Goal: Task Accomplishment & Management: Use online tool/utility

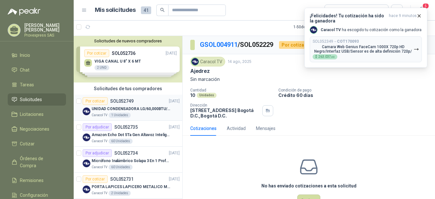
click at [95, 99] on div "Por cotizar" at bounding box center [95, 101] width 25 height 8
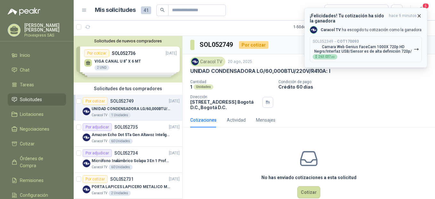
click at [421, 14] on icon "button" at bounding box center [419, 15] width 5 height 5
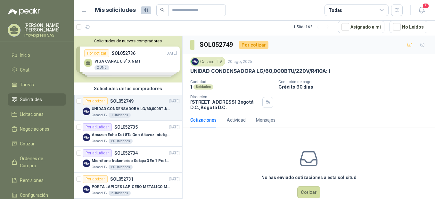
drag, startPoint x: 334, startPoint y: 69, endPoint x: 172, endPoint y: 70, distance: 162.2
click at [172, 70] on div "Solicitudes de nuevos compradores Por cotizar SOL052736 [DATE] VIGA CANAL U 8" …" at bounding box center [255, 117] width 362 height 163
drag, startPoint x: 172, startPoint y: 70, endPoint x: 241, endPoint y: 73, distance: 69.0
click at [241, 73] on p "UNIDAD CONDENSADORA LG/60,000BTU/220V/R410A: I" at bounding box center [260, 71] width 140 height 7
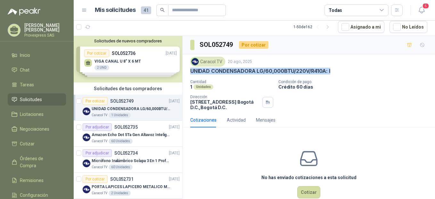
drag, startPoint x: 336, startPoint y: 70, endPoint x: 188, endPoint y: 69, distance: 148.1
click at [188, 69] on div "Caracol TV 20 ago, 2025 UNIDAD CONDENSADORA LG/60,000BTU/220V/R410A: I Cantidad…" at bounding box center [309, 83] width 253 height 58
drag, startPoint x: 188, startPoint y: 69, endPoint x: 240, endPoint y: 72, distance: 52.4
copy p "UNIDAD CONDENSADORA LG/60,000BTU/220V/R410A: I"
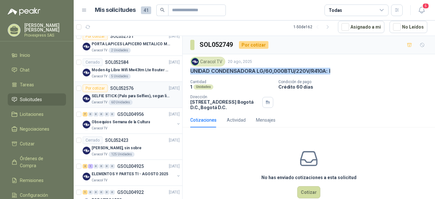
click at [97, 88] on div "Por cotizar" at bounding box center [95, 88] width 25 height 8
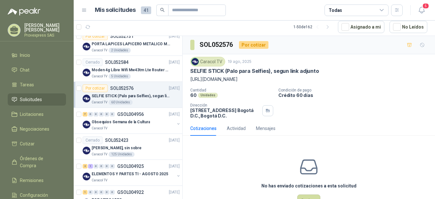
scroll to position [285, 0]
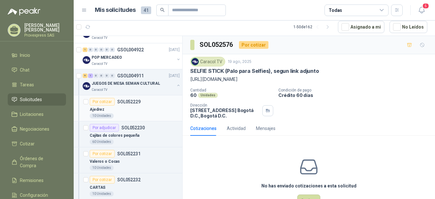
click at [100, 102] on div "Por cotizar" at bounding box center [102, 102] width 25 height 8
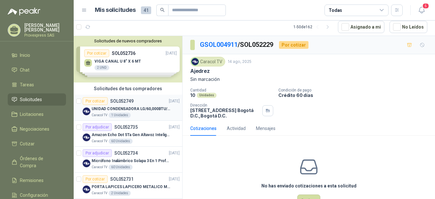
click at [94, 99] on div "Por cotizar" at bounding box center [95, 101] width 25 height 8
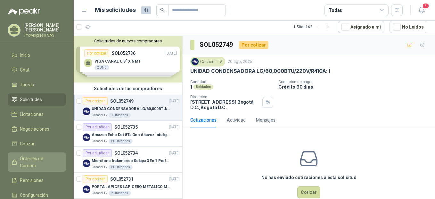
click at [23, 158] on span "Órdenes de Compra" at bounding box center [40, 162] width 40 height 14
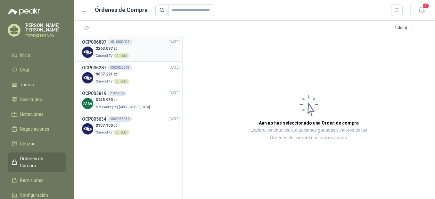
click at [120, 57] on div "Directo" at bounding box center [121, 55] width 15 height 5
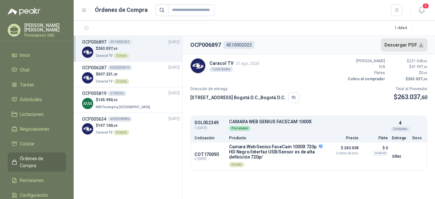
click at [420, 44] on button "Descargar PDF" at bounding box center [404, 44] width 47 height 13
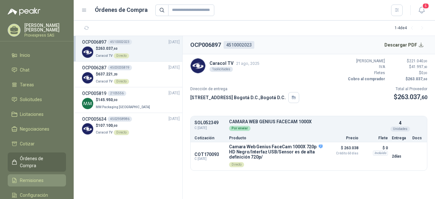
click at [29, 177] on span "Remisiones" at bounding box center [32, 180] width 24 height 7
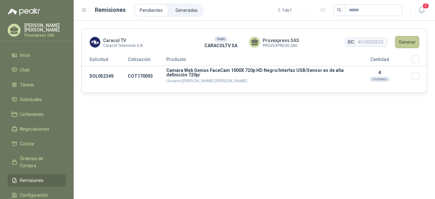
click at [406, 43] on button "Generar" at bounding box center [407, 42] width 24 height 12
click at [105, 12] on h1 "Remisiones" at bounding box center [110, 9] width 31 height 9
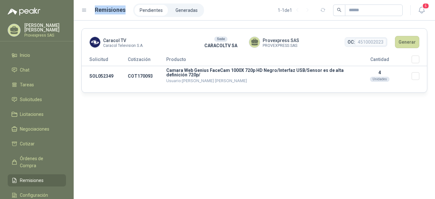
click at [105, 12] on h1 "Remisiones" at bounding box center [110, 9] width 31 height 9
drag, startPoint x: 105, startPoint y: 12, endPoint x: 142, endPoint y: 10, distance: 36.3
click at [142, 10] on li "Pendientes" at bounding box center [151, 10] width 33 height 11
click at [146, 10] on li "Pendientes" at bounding box center [151, 10] width 33 height 11
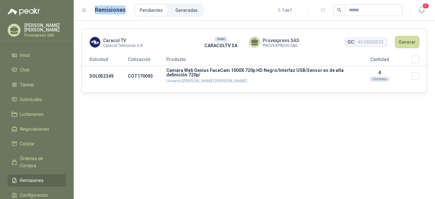
click at [146, 10] on li "Pendientes" at bounding box center [151, 10] width 33 height 11
click at [274, 43] on span "Provexpress SAS" at bounding box center [281, 40] width 37 height 7
click at [412, 42] on button "Generar" at bounding box center [407, 42] width 24 height 12
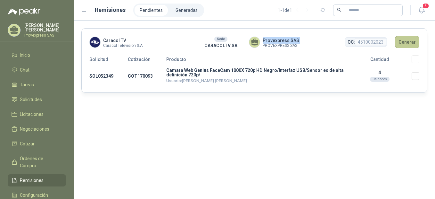
click at [407, 41] on button "Generar" at bounding box center [407, 42] width 24 height 12
click at [186, 12] on li "Generadas" at bounding box center [187, 10] width 32 height 11
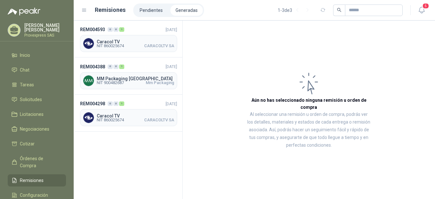
click at [100, 11] on h1 "Remisiones" at bounding box center [110, 9] width 31 height 9
click at [23, 177] on span "Remisiones" at bounding box center [32, 180] width 24 height 7
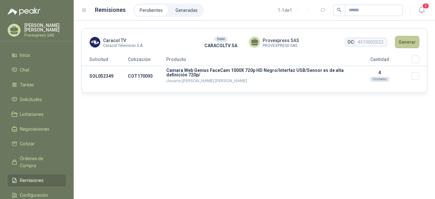
click at [409, 43] on button "Generar" at bounding box center [407, 42] width 24 height 12
click at [407, 40] on button "Generar" at bounding box center [407, 42] width 24 height 12
click at [108, 10] on h1 "Remisiones" at bounding box center [110, 9] width 31 height 9
click at [134, 120] on div "Caracol TV Caracol Television S.A. Sede CARACOLTV SA Provexpress SAS PROVEXPRES…" at bounding box center [255, 110] width 362 height 178
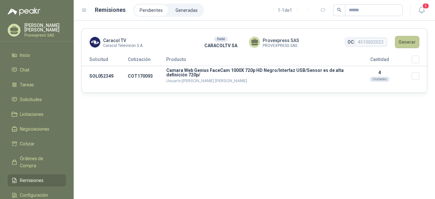
click at [407, 40] on button "Generar" at bounding box center [407, 42] width 24 height 12
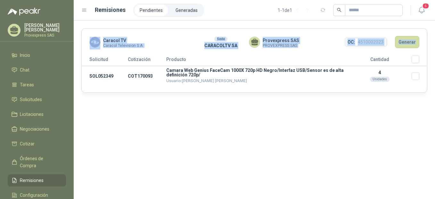
drag, startPoint x: 92, startPoint y: 26, endPoint x: 377, endPoint y: 88, distance: 291.7
click at [377, 88] on div "Caracol TV Caracol Television S.A. Sede CARACOLTV SA Provexpress SAS PROVEXPRES…" at bounding box center [255, 110] width 362 height 178
copy header "Caracol TV Caracol Television S.A. Sede CARACOLTV SA Provexpress SAS PROVEXPRES…"
click at [305, 152] on div "Caracol TV Caracol Television S.A. Sede CARACOLTV SA Provexpress SAS PROVEXPRES…" at bounding box center [255, 110] width 362 height 178
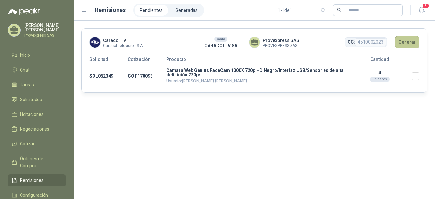
click at [406, 41] on button "Generar" at bounding box center [407, 42] width 24 height 12
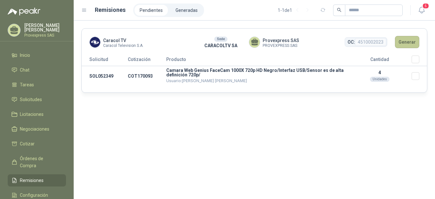
click at [406, 41] on button "Generar" at bounding box center [407, 42] width 24 height 12
click at [409, 44] on button "Generar" at bounding box center [407, 42] width 24 height 12
click at [222, 38] on div "Sede" at bounding box center [220, 39] width 13 height 5
click at [287, 39] on span "Provexpress SAS" at bounding box center [281, 40] width 37 height 7
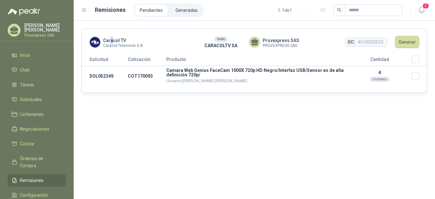
click at [112, 40] on span "Caracol TV" at bounding box center [123, 40] width 40 height 7
drag, startPoint x: 112, startPoint y: 40, endPoint x: 105, endPoint y: 10, distance: 30.4
click at [105, 10] on h1 "Remisiones" at bounding box center [110, 9] width 31 height 9
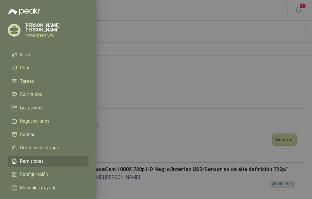
click at [22, 158] on span "Remisiones" at bounding box center [32, 160] width 24 height 5
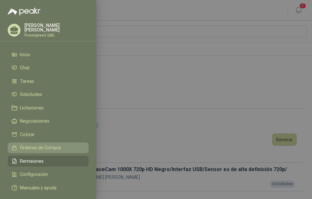
click at [36, 142] on link "Órdenes de Compra" at bounding box center [48, 147] width 81 height 11
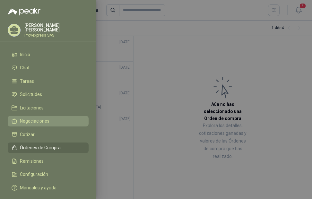
click at [30, 120] on span "Negociaciones" at bounding box center [34, 120] width 29 height 5
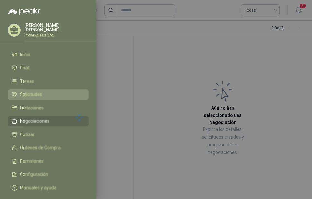
click at [31, 89] on div at bounding box center [78, 117] width 109 height 163
click at [30, 92] on span "Solicitudes" at bounding box center [31, 94] width 22 height 5
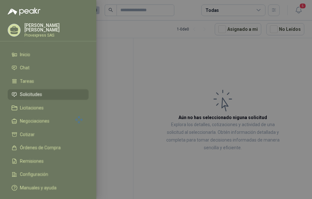
click at [30, 92] on div at bounding box center [78, 119] width 109 height 163
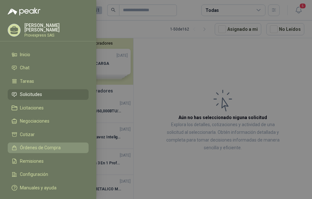
click at [27, 147] on span "Órdenes de Compra" at bounding box center [40, 147] width 41 height 5
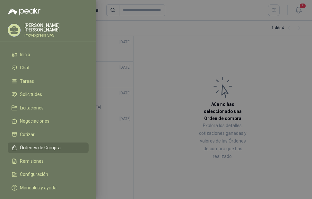
drag, startPoint x: 280, startPoint y: 2, endPoint x: 288, endPoint y: 55, distance: 54.1
click at [288, 55] on div at bounding box center [156, 99] width 312 height 199
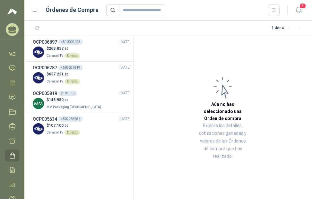
drag, startPoint x: 283, startPoint y: 82, endPoint x: 293, endPoint y: 39, distance: 44.1
click at [283, 72] on article "Aún no has seleccionado una Orden de compra Explora los detalles, cotizaciones …" at bounding box center [222, 117] width 178 height 163
click at [13, 65] on icon at bounding box center [12, 68] width 7 height 7
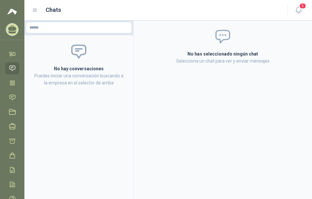
click at [13, 65] on icon at bounding box center [12, 68] width 7 height 7
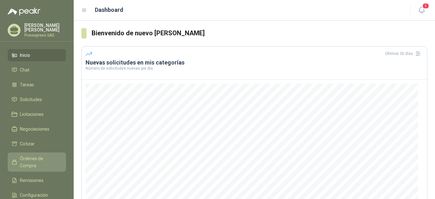
click at [34, 156] on span "Órdenes de Compra" at bounding box center [40, 162] width 40 height 14
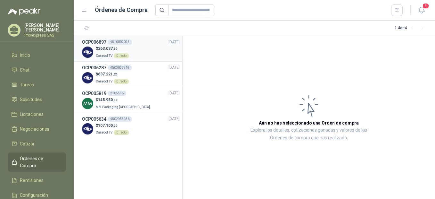
click at [121, 54] on div "Directo" at bounding box center [121, 55] width 15 height 5
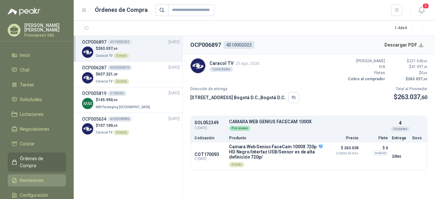
click at [21, 177] on span "Remisiones" at bounding box center [32, 180] width 24 height 7
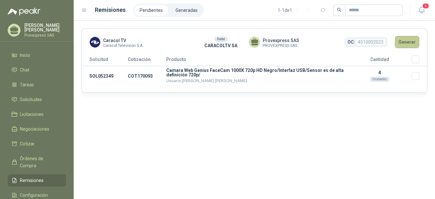
click at [409, 39] on button "Generar" at bounding box center [407, 42] width 24 height 12
click at [135, 76] on td "COT170093" at bounding box center [147, 76] width 38 height 20
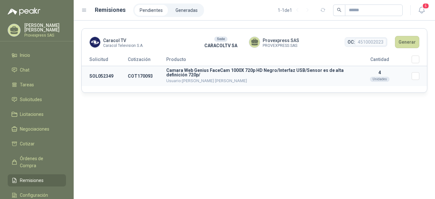
drag, startPoint x: 135, startPoint y: 76, endPoint x: 179, endPoint y: 75, distance: 44.2
click at [179, 75] on p "Camara Web Genius FaceCam 1000X 720p HD Negro/Interfaz USB/Sensor es de alta de…" at bounding box center [256, 72] width 181 height 9
click at [184, 73] on p "Camara Web Genius FaceCam 1000X 720p HD Negro/Interfaz USB/Sensor es de alta de…" at bounding box center [256, 72] width 181 height 9
click at [115, 41] on span "Caracol TV" at bounding box center [123, 40] width 40 height 7
click at [106, 11] on h1 "Remisiones" at bounding box center [110, 9] width 31 height 9
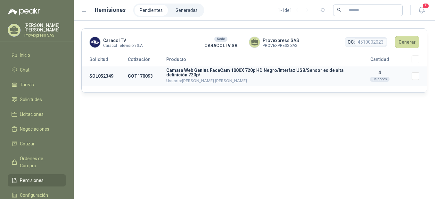
click at [184, 72] on p "Camara Web Genius FaceCam 1000X 720p HD Negro/Interfaz USB/Sensor es de alta de…" at bounding box center [256, 72] width 181 height 9
click at [269, 98] on div "Caracol TV Caracol Television S.A. Sede CARACOLTV SA Provexpress SAS PROVEXPRES…" at bounding box center [255, 110] width 362 height 178
click at [410, 44] on button "Generar" at bounding box center [407, 42] width 24 height 12
click at [409, 44] on button "Generar" at bounding box center [407, 42] width 24 height 12
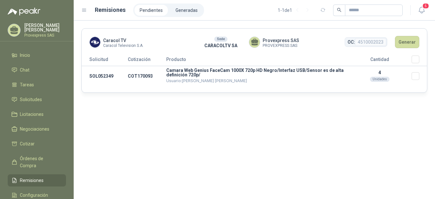
click at [333, 146] on div "Caracol TV Caracol Television S.A. Sede CARACOLTV SA Provexpress SAS PROVEXPRES…" at bounding box center [255, 110] width 362 height 178
click at [410, 42] on button "Generar" at bounding box center [407, 42] width 24 height 12
click at [153, 11] on li "Pendientes" at bounding box center [151, 10] width 33 height 11
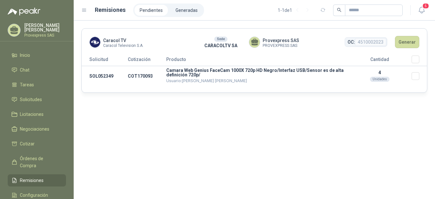
click at [153, 11] on li "Pendientes" at bounding box center [151, 10] width 33 height 11
click at [185, 10] on li "Generadas" at bounding box center [187, 10] width 32 height 11
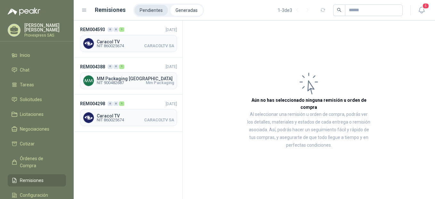
click at [154, 10] on li "Pendientes" at bounding box center [151, 10] width 33 height 11
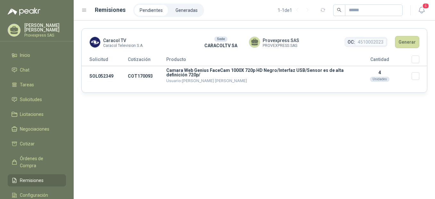
click at [154, 10] on li "Pendientes" at bounding box center [151, 10] width 33 height 11
click at [409, 40] on button "Generar" at bounding box center [407, 42] width 24 height 12
click at [405, 43] on button "Generar" at bounding box center [407, 42] width 24 height 12
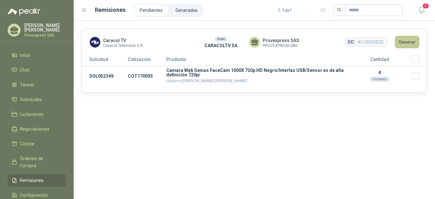
click at [405, 43] on button "Generar" at bounding box center [407, 42] width 24 height 12
click at [96, 74] on td "SOL052349" at bounding box center [105, 76] width 46 height 20
drag, startPoint x: 96, startPoint y: 74, endPoint x: 99, endPoint y: 59, distance: 14.6
click at [99, 59] on th "Solicitud" at bounding box center [105, 60] width 46 height 11
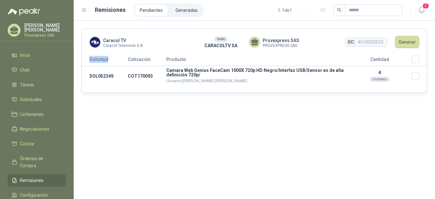
click at [99, 59] on th "Solicitud" at bounding box center [105, 60] width 46 height 11
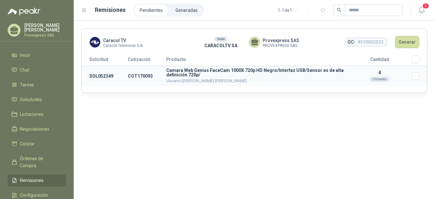
drag, startPoint x: 99, startPoint y: 59, endPoint x: 101, endPoint y: 76, distance: 16.9
click at [101, 76] on td "SOL052349" at bounding box center [105, 76] width 46 height 20
drag, startPoint x: 101, startPoint y: 76, endPoint x: 98, endPoint y: 60, distance: 16.3
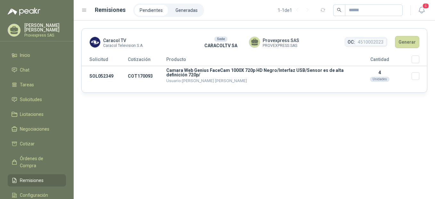
click at [98, 60] on th "Solicitud" at bounding box center [105, 60] width 46 height 11
click at [146, 11] on li "Pendientes" at bounding box center [151, 10] width 33 height 11
click at [97, 57] on th "Solicitud" at bounding box center [105, 60] width 46 height 11
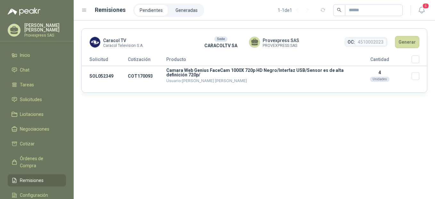
click at [286, 111] on div "Caracol TV Caracol Television S.A. Sede CARACOLTV SA Provexpress SAS PROVEXPRES…" at bounding box center [255, 110] width 362 height 178
click at [279, 41] on span "Provexpress SAS" at bounding box center [281, 40] width 37 height 7
click at [151, 98] on div "Caracol TV Caracol Television S.A. Sede CARACOLTV SA Provexpress SAS PROVEXPRES…" at bounding box center [255, 110] width 362 height 178
click at [96, 75] on td "SOL052349" at bounding box center [105, 76] width 46 height 20
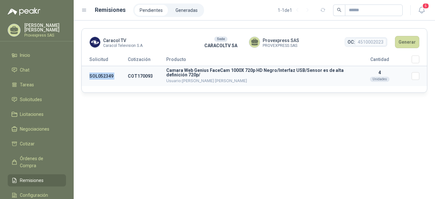
click at [96, 75] on td "SOL052349" at bounding box center [105, 76] width 46 height 20
click at [36, 157] on span "Órdenes de Compra" at bounding box center [40, 162] width 40 height 14
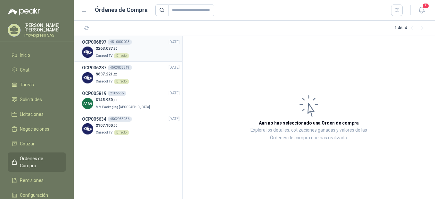
click at [117, 56] on div "Directo" at bounding box center [121, 55] width 15 height 5
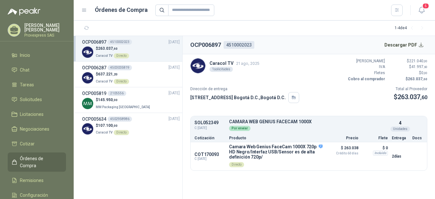
click at [29, 158] on span "Órdenes de Compra" at bounding box center [40, 162] width 40 height 14
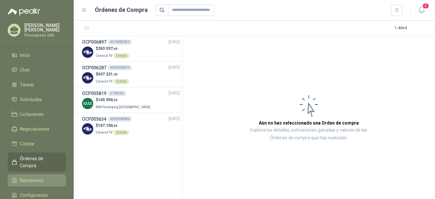
click at [26, 177] on span "Remisiones" at bounding box center [32, 180] width 24 height 7
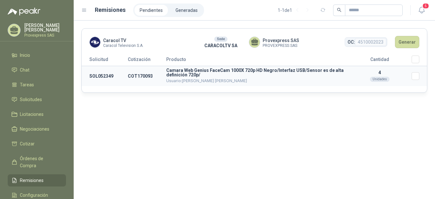
click at [100, 77] on td "SOL052349" at bounding box center [105, 76] width 46 height 20
drag, startPoint x: 100, startPoint y: 77, endPoint x: 97, endPoint y: 58, distance: 19.1
click at [97, 58] on th "Solicitud" at bounding box center [105, 60] width 46 height 11
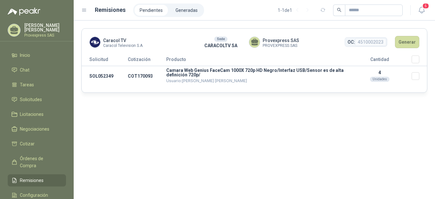
drag, startPoint x: 97, startPoint y: 58, endPoint x: 113, endPoint y: 95, distance: 40.4
click at [113, 95] on div "Caracol TV Caracol Television S.A. Sede CARACOLTV SA Provexpress SAS PROVEXPRES…" at bounding box center [255, 110] width 362 height 178
click at [103, 106] on div "Caracol TV Caracol Television S.A. Sede CARACOLTV SA Provexpress SAS PROVEXPRES…" at bounding box center [255, 110] width 362 height 178
click at [98, 61] on th "Solicitud" at bounding box center [105, 60] width 46 height 11
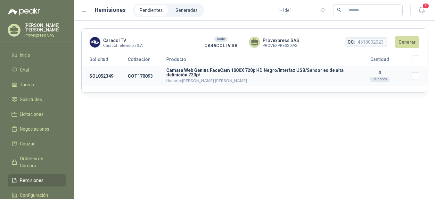
drag, startPoint x: 98, startPoint y: 61, endPoint x: 99, endPoint y: 76, distance: 15.4
click at [99, 76] on td "SOL052349" at bounding box center [105, 76] width 46 height 20
drag, startPoint x: 99, startPoint y: 76, endPoint x: 168, endPoint y: 113, distance: 78.0
click at [168, 113] on div "Caracol TV Caracol Television S.A. Sede CARACOLTV SA Provexpress SAS PROVEXPRES…" at bounding box center [255, 110] width 362 height 178
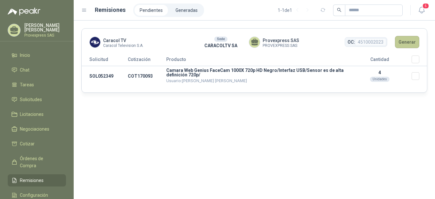
click at [412, 39] on button "Generar" at bounding box center [407, 42] width 24 height 12
click at [413, 42] on button "Generar" at bounding box center [407, 42] width 24 height 12
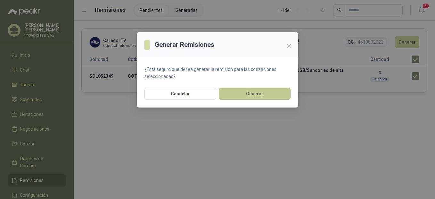
click at [251, 95] on button "Generar" at bounding box center [255, 94] width 72 height 12
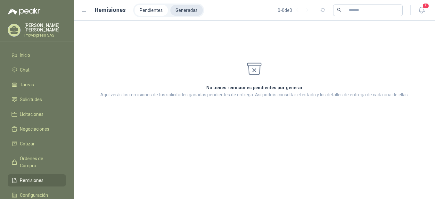
click at [187, 12] on li "Generadas" at bounding box center [187, 10] width 32 height 11
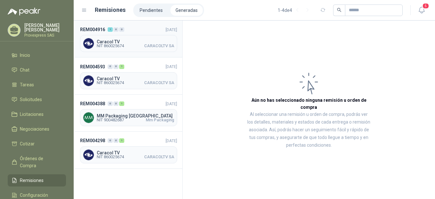
click at [108, 42] on span "Caracol TV" at bounding box center [136, 41] width 78 height 4
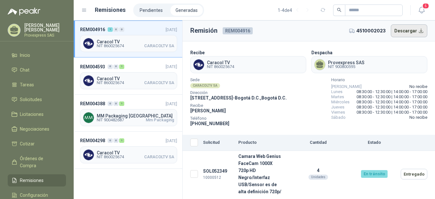
click at [407, 30] on button "Descargar" at bounding box center [409, 30] width 37 height 13
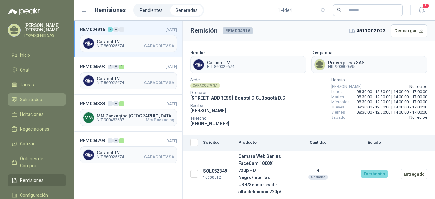
click at [26, 97] on span "Solicitudes" at bounding box center [31, 99] width 22 height 7
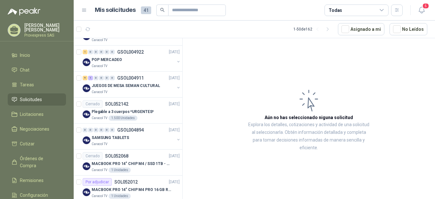
scroll to position [143, 0]
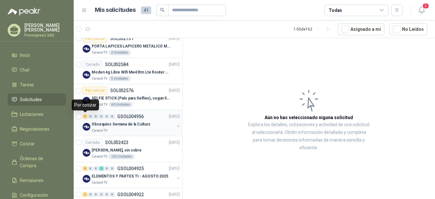
click at [86, 117] on div "7" at bounding box center [85, 116] width 5 height 4
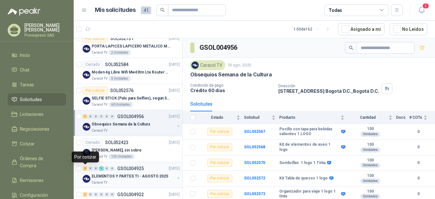
click at [85, 169] on div "2" at bounding box center [85, 168] width 5 height 4
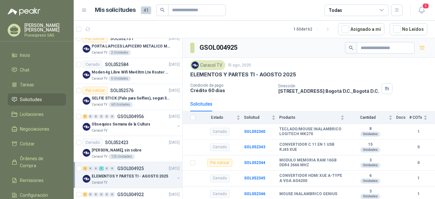
scroll to position [143, 0]
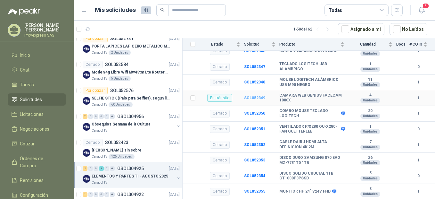
click at [252, 96] on b "SOL052349" at bounding box center [254, 98] width 21 height 4
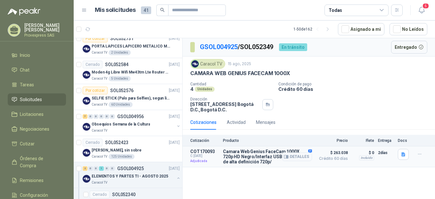
click at [199, 150] on p "COT170093" at bounding box center [204, 151] width 29 height 5
click at [203, 150] on p "COT170093" at bounding box center [204, 151] width 29 height 5
click at [298, 154] on button "Detalles" at bounding box center [297, 156] width 30 height 9
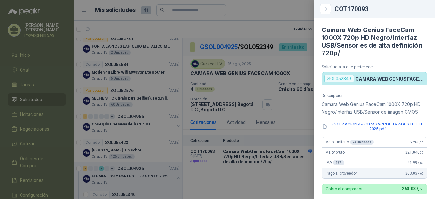
scroll to position [187, 0]
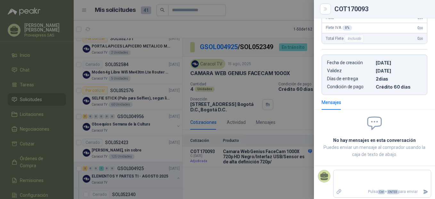
click at [253, 139] on div at bounding box center [217, 99] width 435 height 199
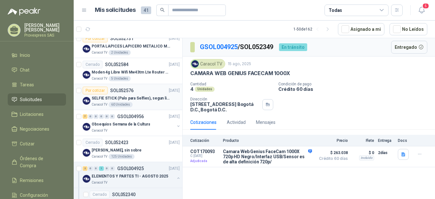
click at [92, 90] on div "Por cotizar" at bounding box center [95, 91] width 25 height 8
